Goal: Task Accomplishment & Management: Use online tool/utility

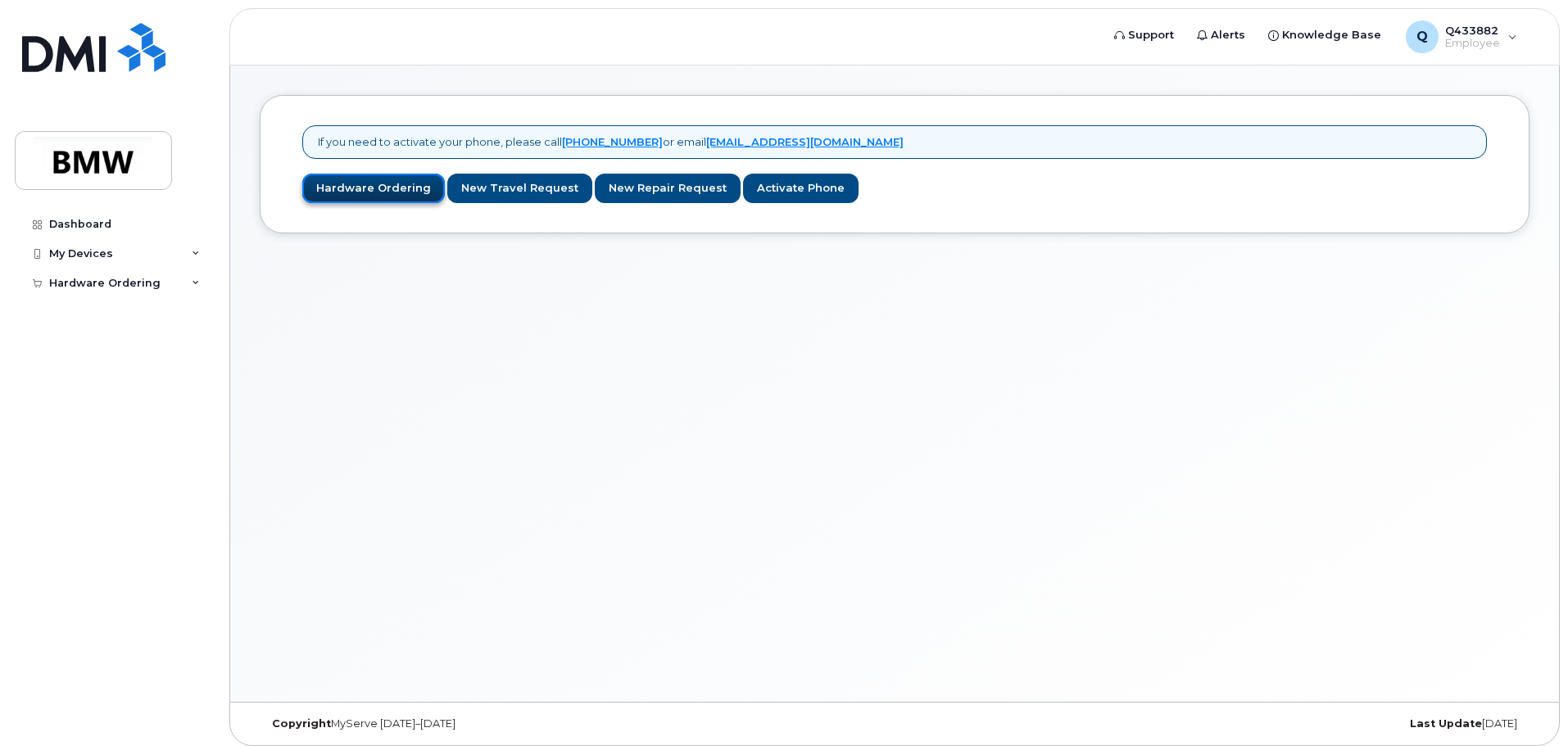
drag, startPoint x: 0, startPoint y: 0, endPoint x: 372, endPoint y: 188, distance: 416.8
click at [372, 188] on link "Hardware Ordering" at bounding box center [374, 188] width 142 height 30
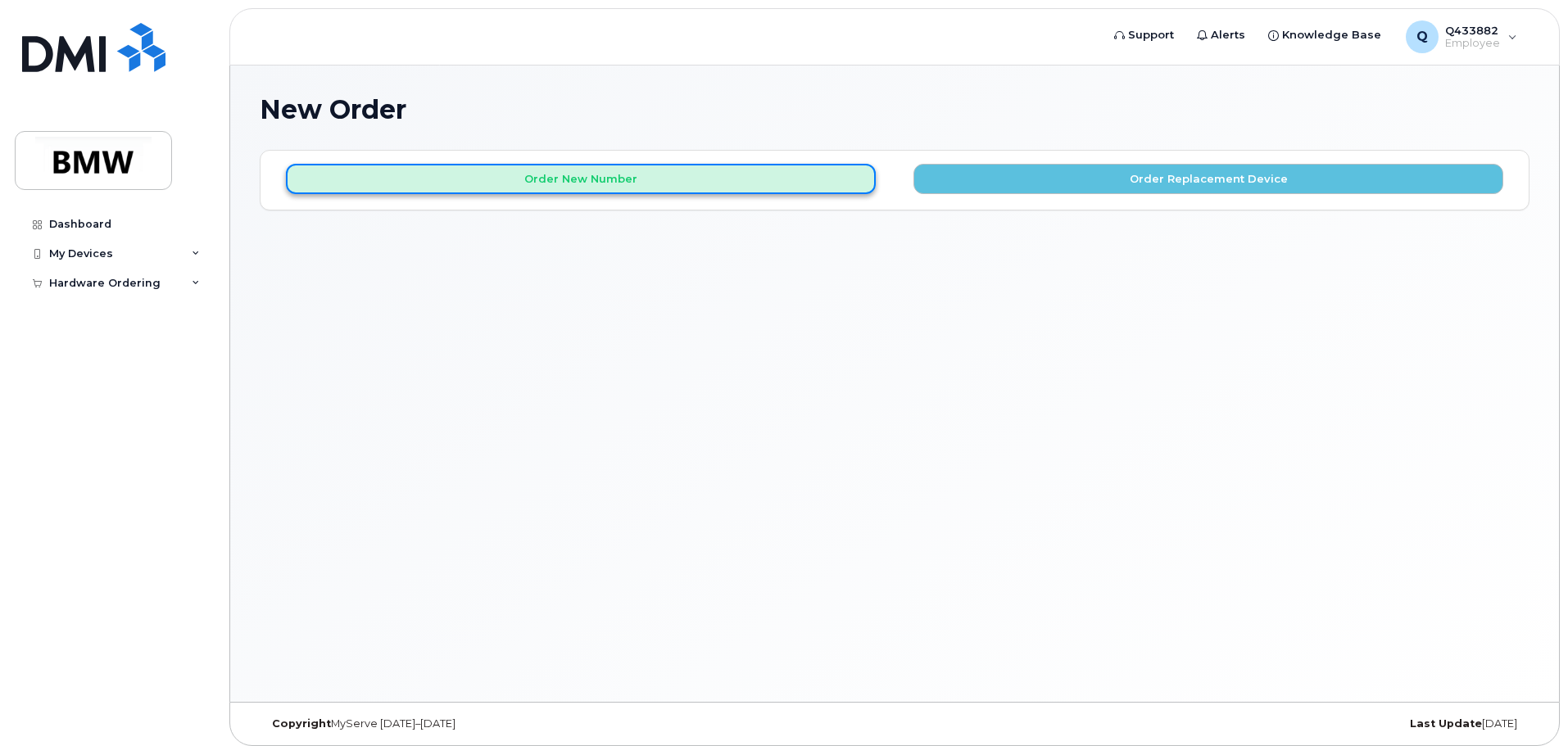
click at [668, 181] on button "Order New Number" at bounding box center [581, 178] width 590 height 30
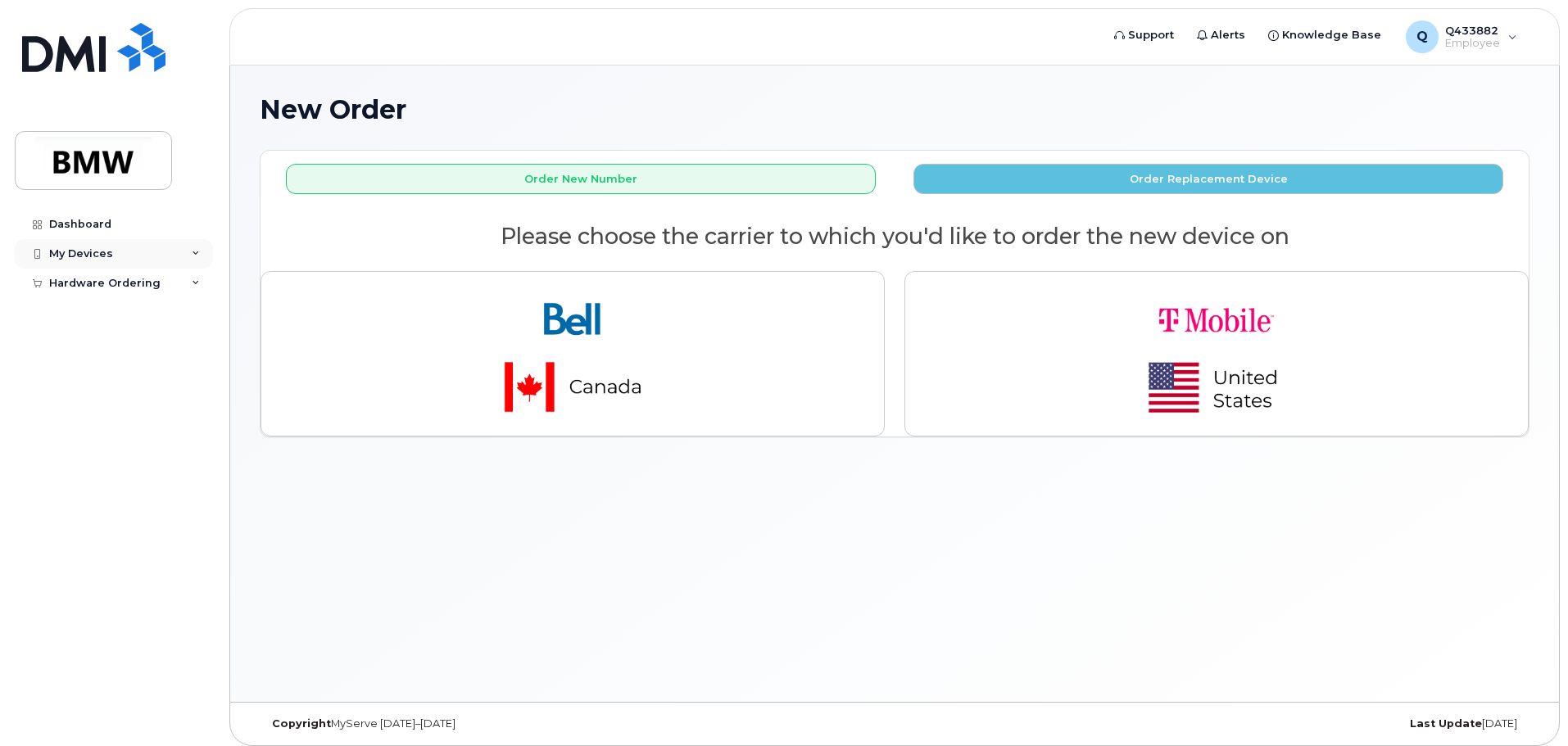
click at [186, 252] on div "My Devices" at bounding box center [113, 254] width 198 height 29
click at [99, 258] on div "My Devices" at bounding box center [81, 254] width 64 height 13
click at [94, 282] on div "Add Device" at bounding box center [89, 284] width 65 height 15
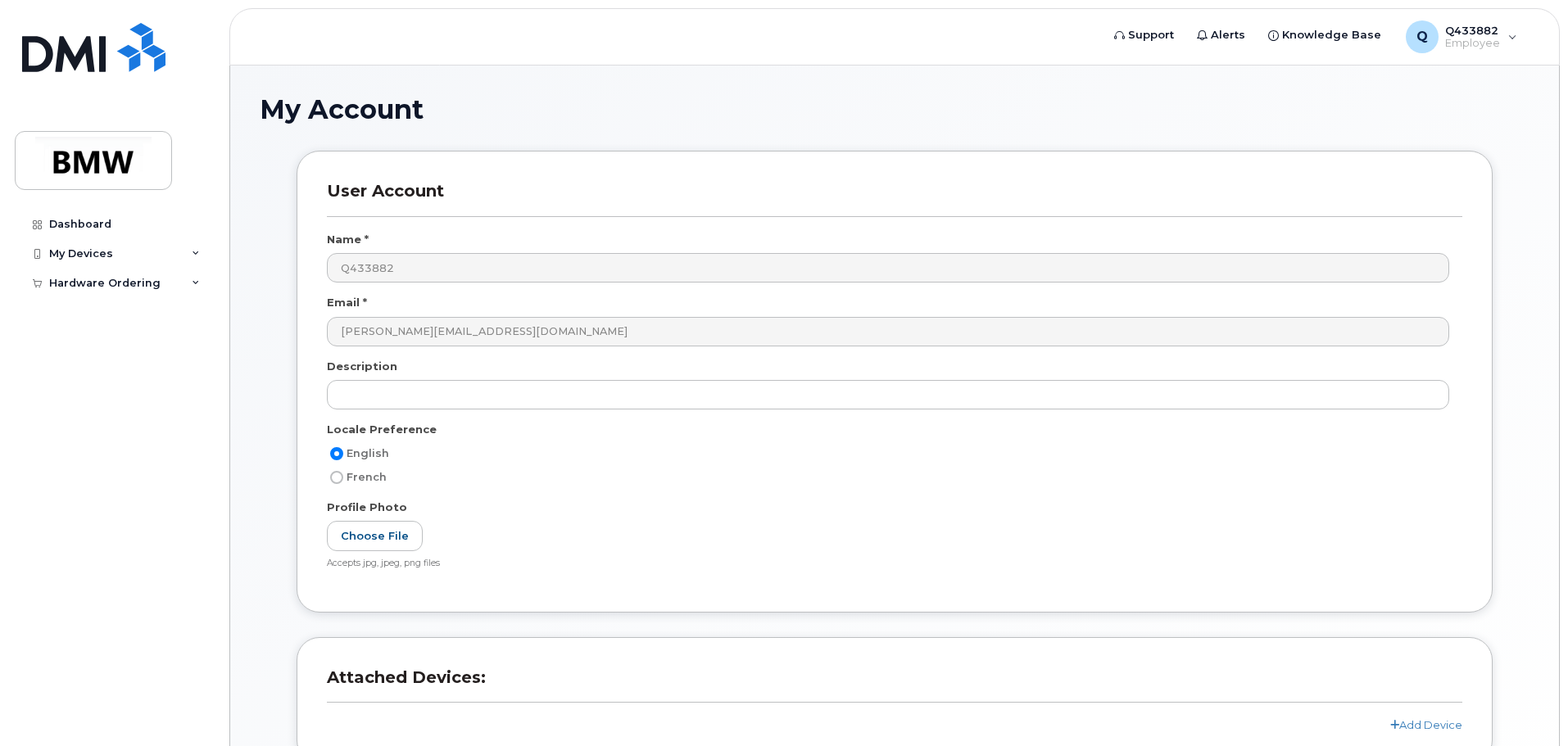
click at [315, 287] on div "User Account Name * Q433882 Email * [PERSON_NAME][EMAIL_ADDRESS][DOMAIN_NAME] D…" at bounding box center [895, 382] width 1196 height 462
click at [194, 279] on icon at bounding box center [195, 283] width 8 height 8
click at [195, 281] on icon at bounding box center [195, 283] width 8 height 8
click at [104, 321] on link "New Order" at bounding box center [129, 313] width 170 height 31
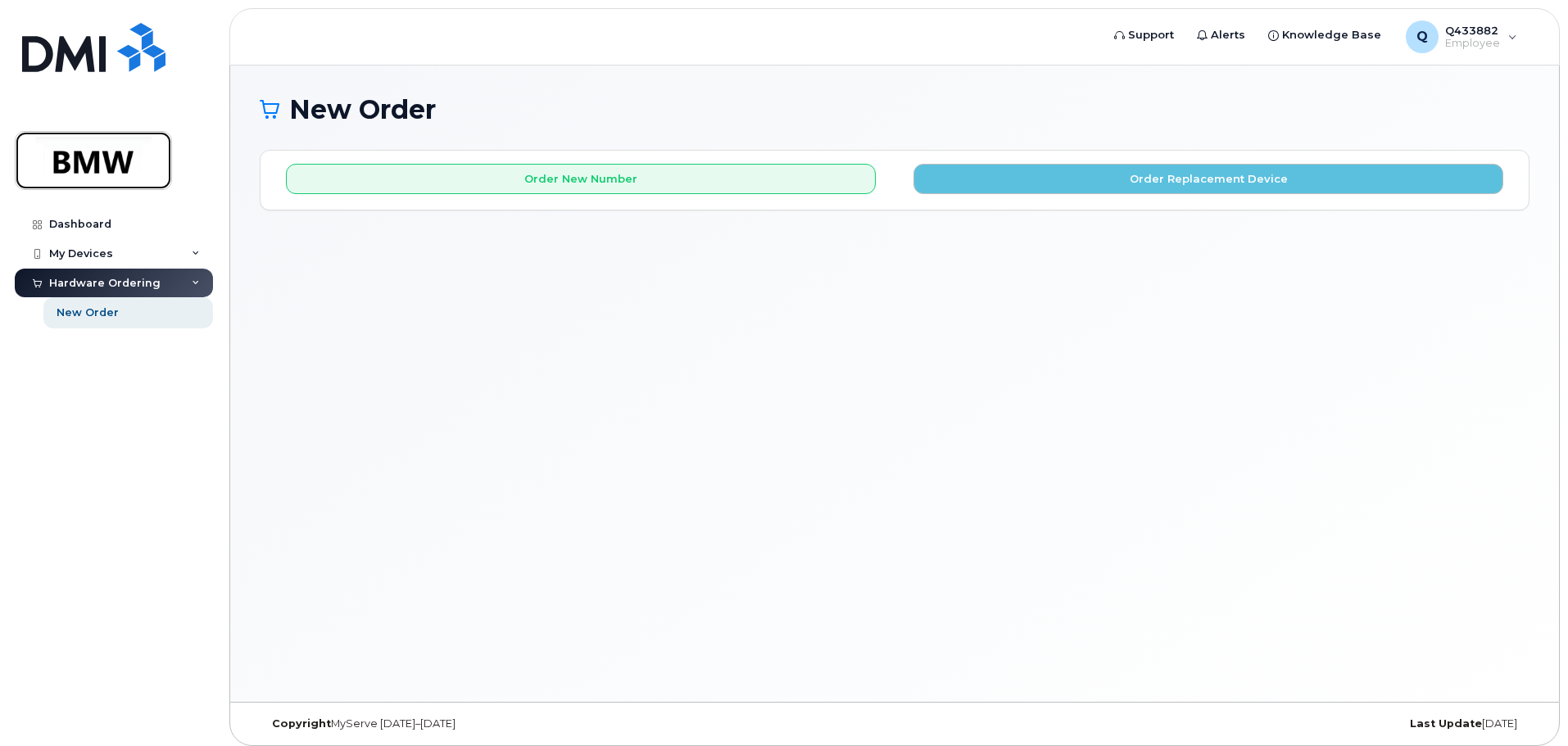
click at [109, 161] on img at bounding box center [93, 161] width 126 height 47
